Goal: Task Accomplishment & Management: Use online tool/utility

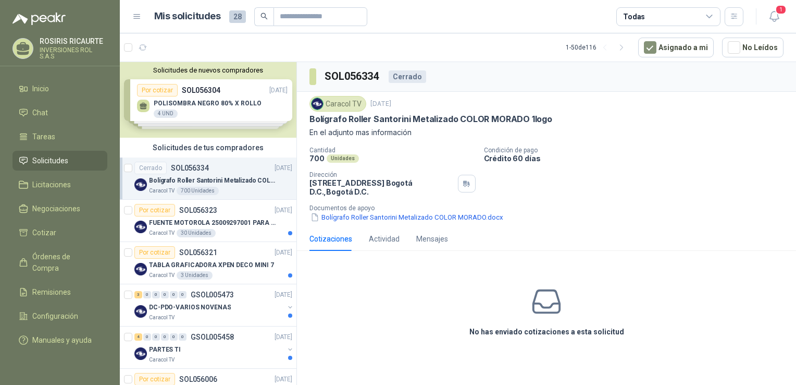
click at [559, 299] on icon at bounding box center [547, 301] width 27 height 22
click at [550, 305] on icon at bounding box center [547, 301] width 33 height 33
drag, startPoint x: 550, startPoint y: 305, endPoint x: 407, endPoint y: 267, distance: 148.4
click at [429, 290] on div "No has enviado cotizaciones a esta solicitud" at bounding box center [546, 311] width 499 height 105
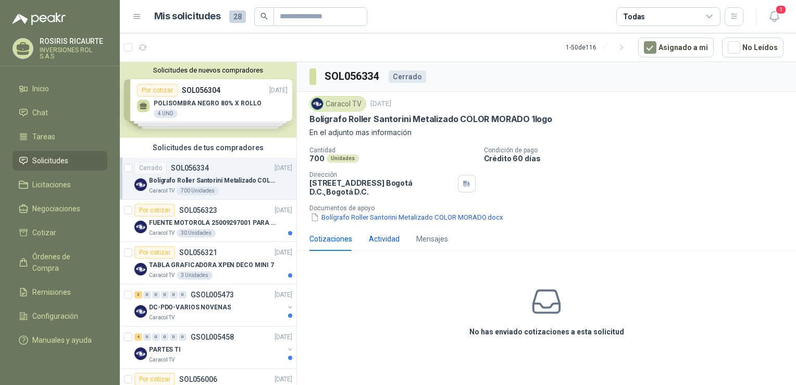
click at [382, 237] on div "Actividad" at bounding box center [384, 238] width 31 height 11
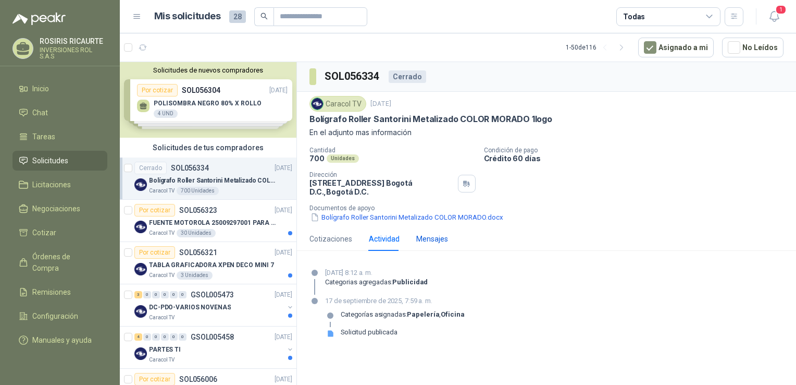
click at [436, 240] on div "Mensajes" at bounding box center [432, 238] width 32 height 11
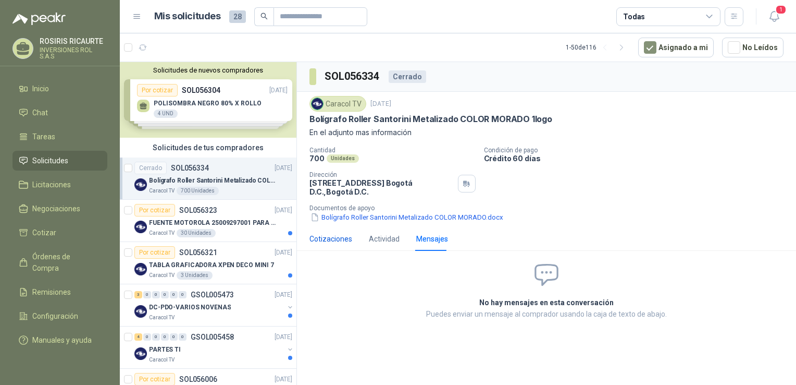
click at [324, 239] on div "Cotizaciones" at bounding box center [331, 238] width 43 height 11
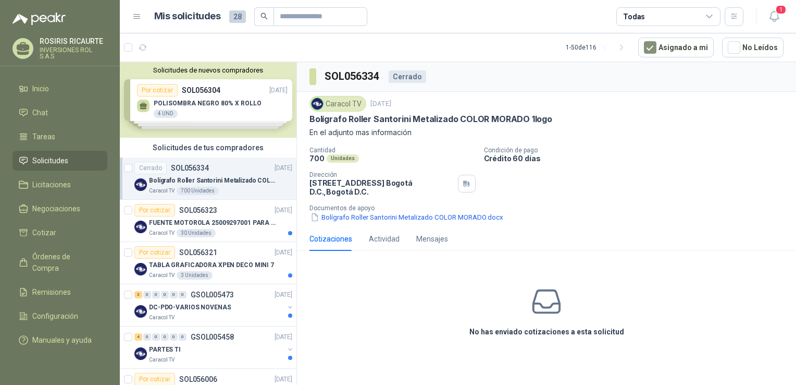
click at [554, 303] on icon at bounding box center [547, 301] width 27 height 22
click at [217, 178] on p "Bolígrafo Roller Santorini Metalizado COLOR MORADO 1logo" at bounding box center [214, 181] width 130 height 10
click at [204, 115] on div "Solicitudes de nuevos compradores Por cotizar SOL056304 [DATE] POLISOMBRA NEGRO…" at bounding box center [208, 100] width 177 height 76
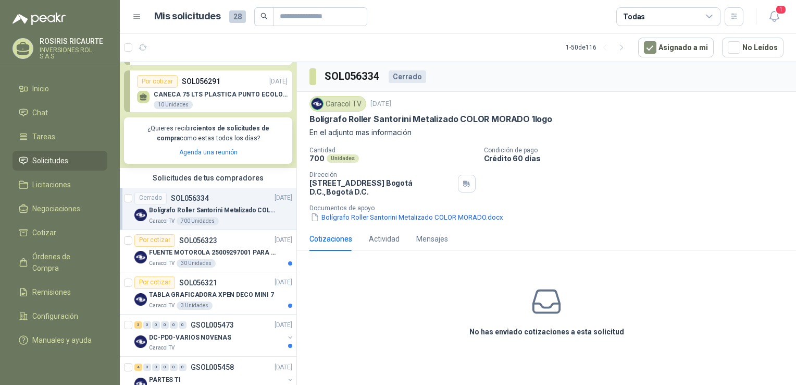
scroll to position [156, 0]
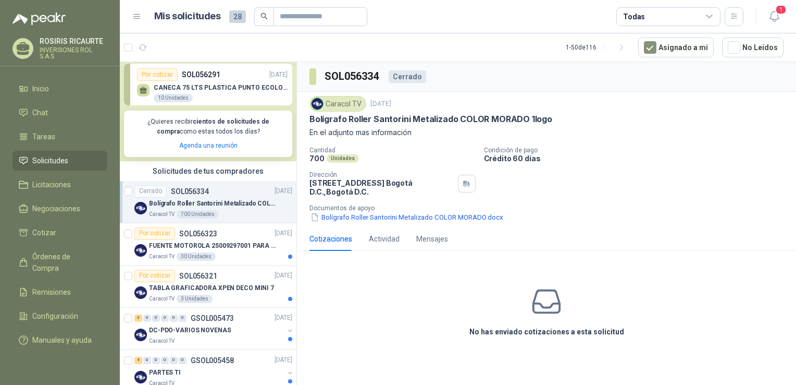
click at [233, 217] on div "Caracol TV 700 Unidades" at bounding box center [220, 214] width 143 height 8
click at [236, 214] on div "Caracol TV 700 Unidades" at bounding box center [220, 214] width 143 height 8
click at [384, 239] on div "Actividad" at bounding box center [384, 238] width 31 height 11
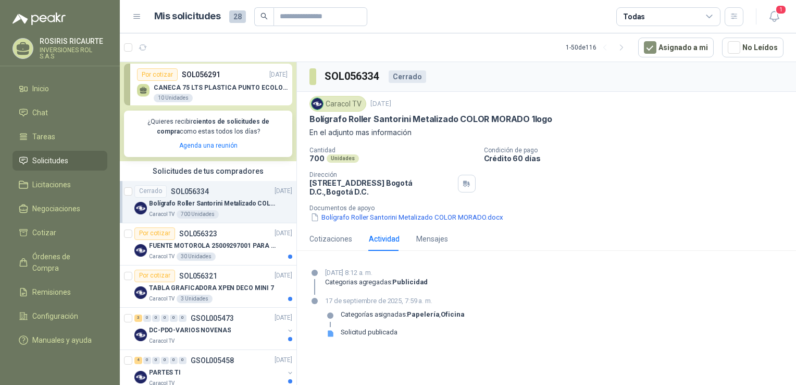
click at [544, 294] on div "[DATE] 8:12 a. m. Categorias agregadas: Publicidad" at bounding box center [547, 280] width 474 height 27
click at [429, 243] on div "Mensajes" at bounding box center [432, 238] width 32 height 11
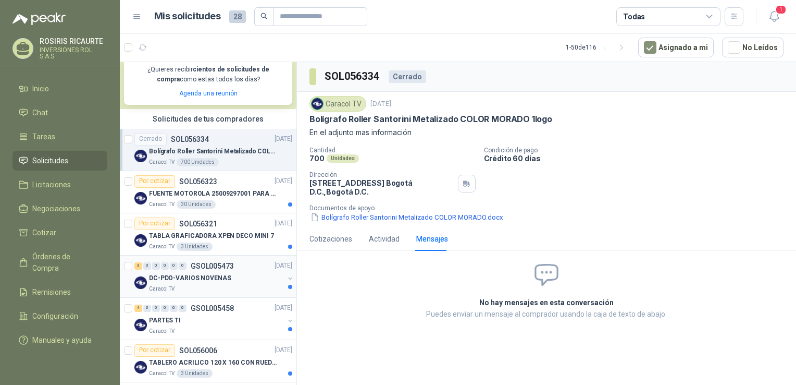
scroll to position [261, 0]
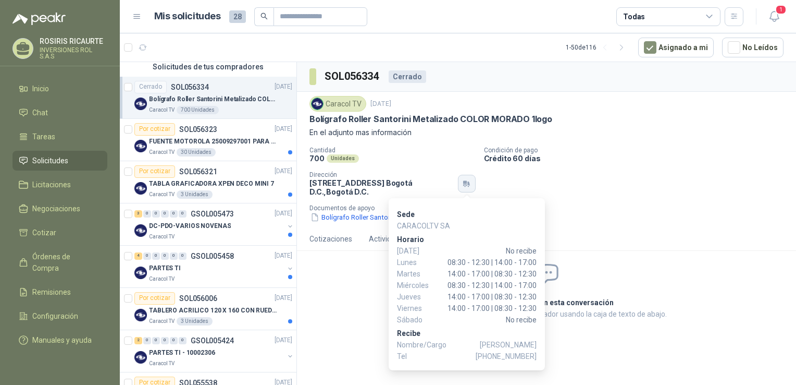
click at [472, 187] on button "button" at bounding box center [467, 184] width 18 height 18
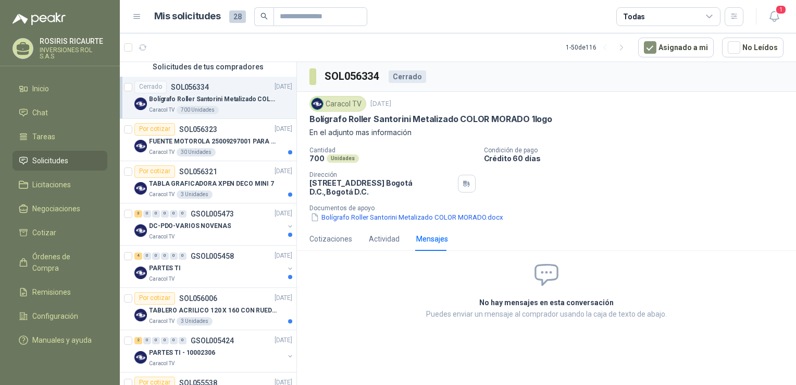
click at [631, 178] on div "Cantidad 700 Unidades Condición de pago Crédito 60 días Dirección [STREET_ADDRE…" at bounding box center [547, 184] width 474 height 76
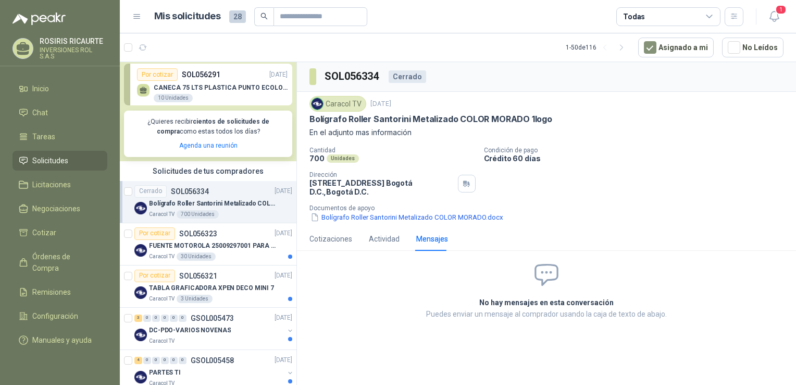
click at [225, 193] on div "Cerrado SOL056334 [DATE]" at bounding box center [213, 191] width 158 height 13
click at [351, 218] on button "Bolígrafo Roller Santorini Metalizado COLOR MORADO.docx" at bounding box center [407, 217] width 195 height 11
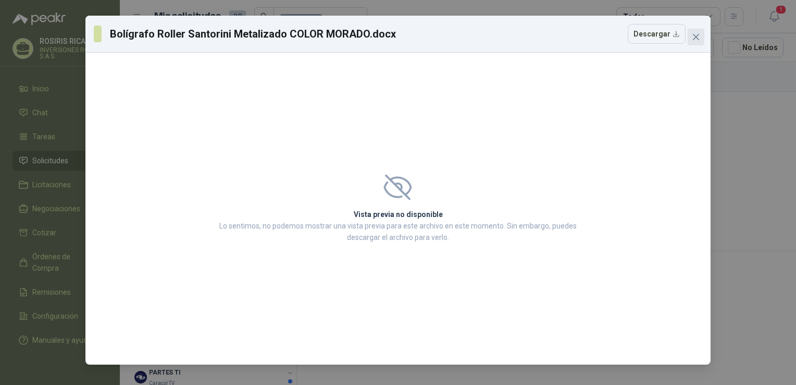
click at [692, 37] on icon "close" at bounding box center [696, 37] width 8 height 8
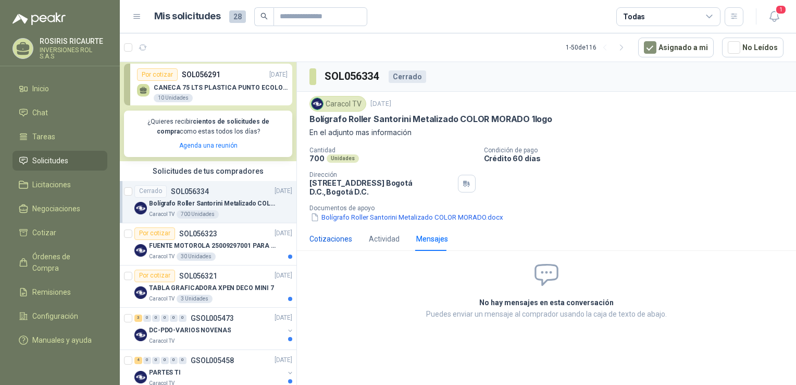
click at [333, 240] on div "Cotizaciones" at bounding box center [331, 238] width 43 height 11
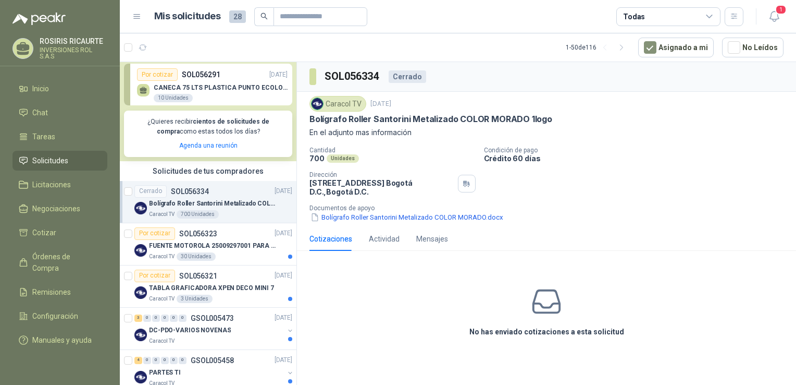
click at [544, 314] on icon at bounding box center [547, 301] width 33 height 33
click at [544, 310] on icon at bounding box center [547, 301] width 33 height 33
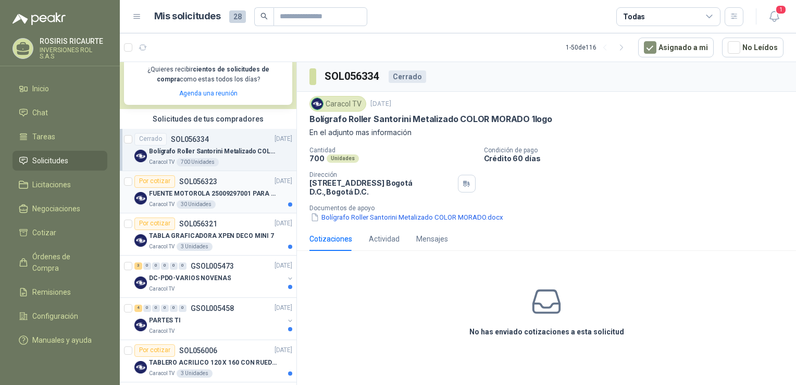
click at [231, 206] on div "Caracol TV 30 Unidades" at bounding box center [220, 204] width 143 height 8
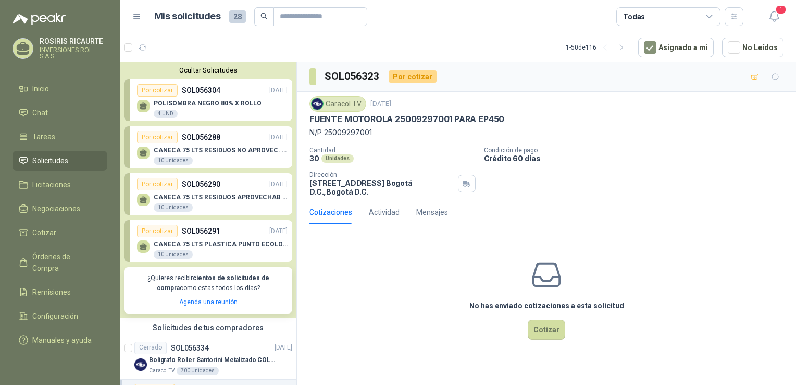
click at [595, 167] on div "Cantidad 30 Unidades Condición de pago Crédito 60 días Dirección [STREET_ADDRES…" at bounding box center [547, 171] width 474 height 50
click at [357, 282] on div "No has enviado cotizaciones a esta solicitud Cotizar" at bounding box center [546, 298] width 499 height 133
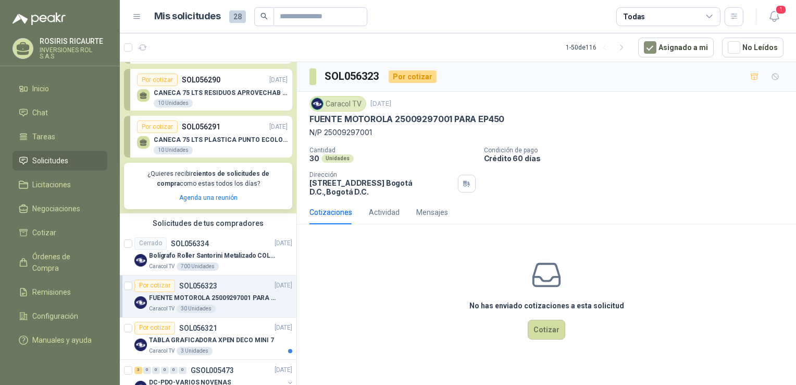
scroll to position [156, 0]
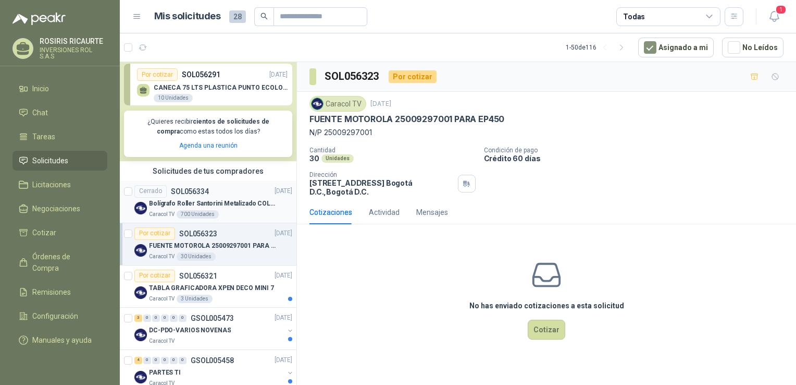
click at [240, 217] on div "Caracol TV 700 Unidades" at bounding box center [220, 214] width 143 height 8
